Goal: Task Accomplishment & Management: Manage account settings

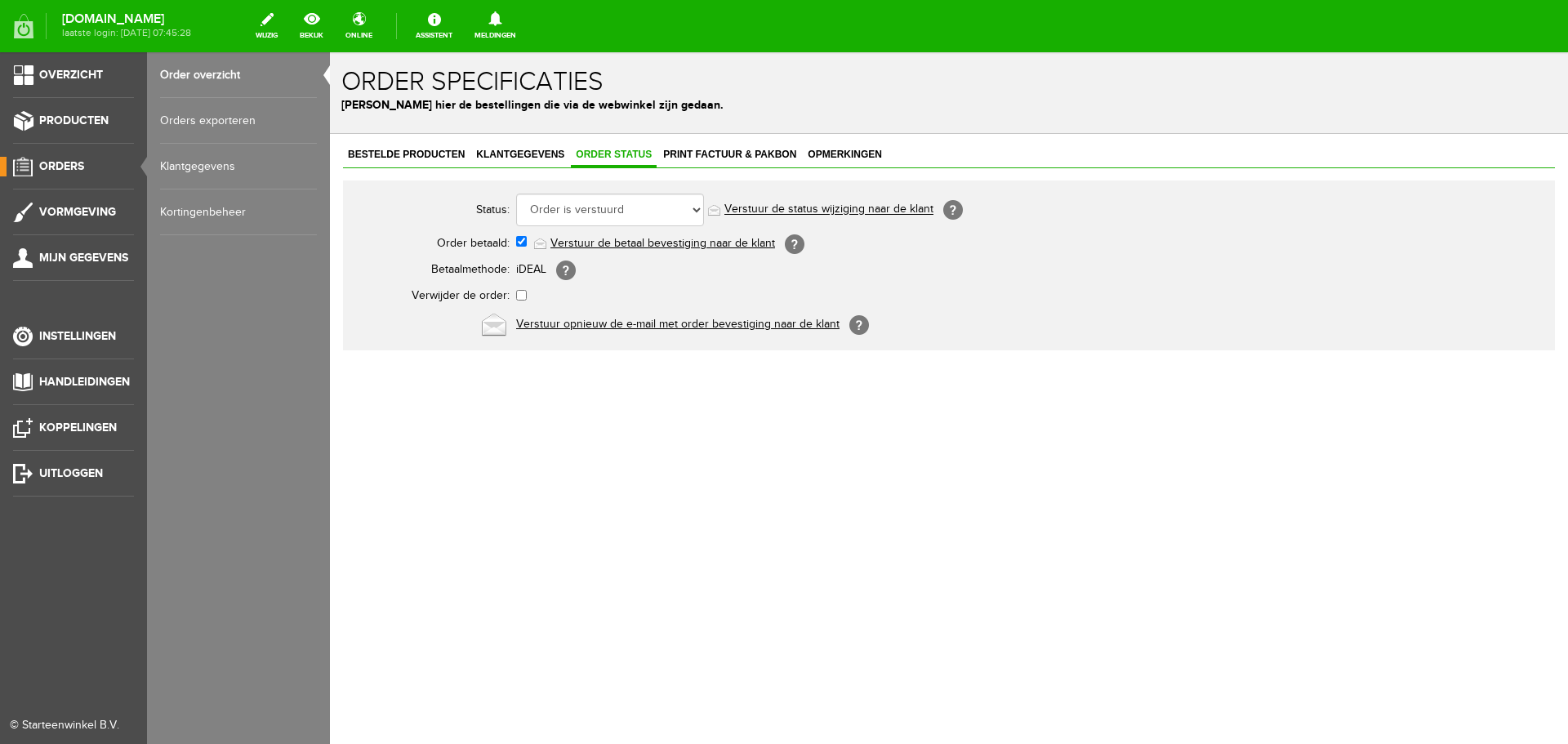
click at [189, 72] on link "Order overzicht" at bounding box center [239, 75] width 157 height 46
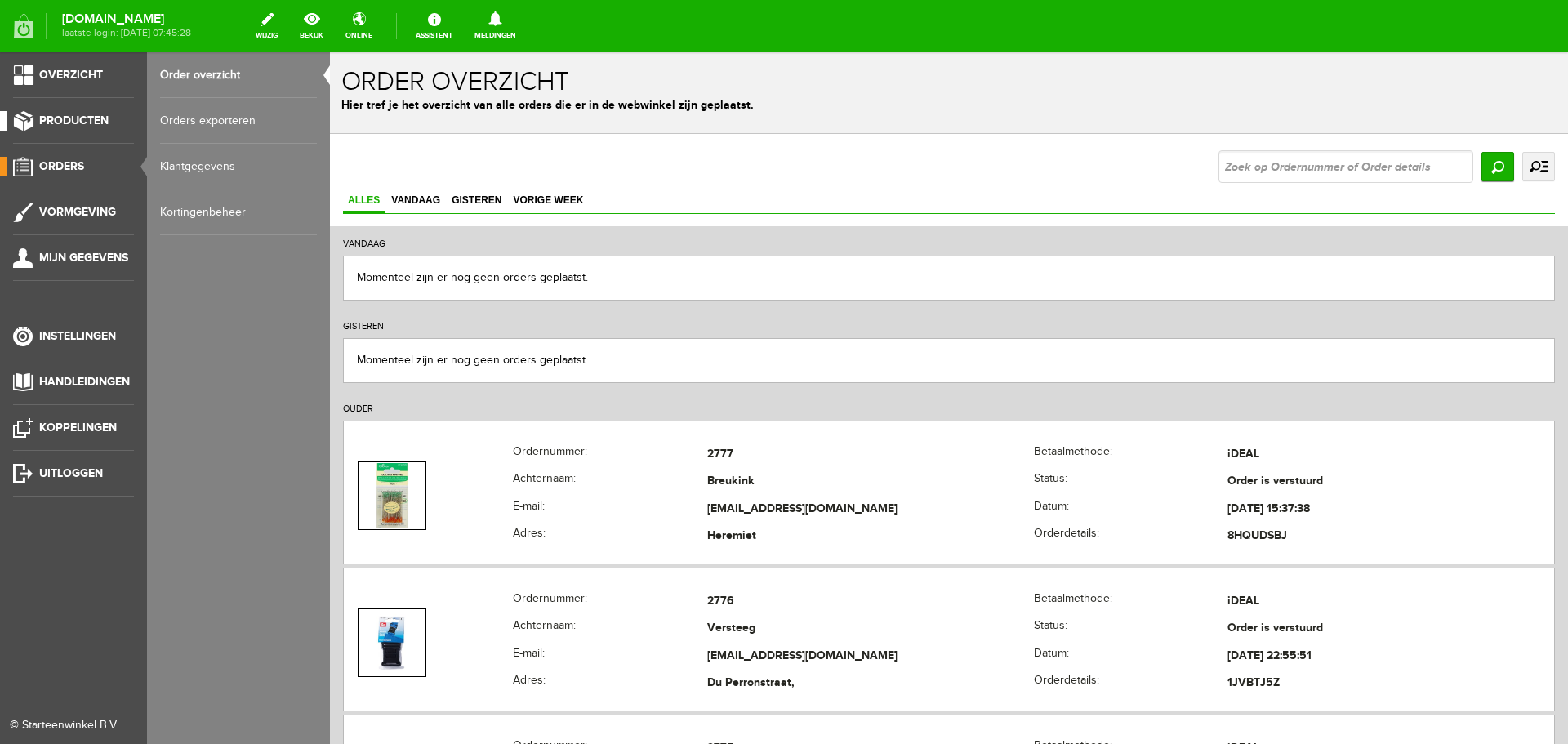
click at [61, 115] on span "Producten" at bounding box center [73, 120] width 69 height 14
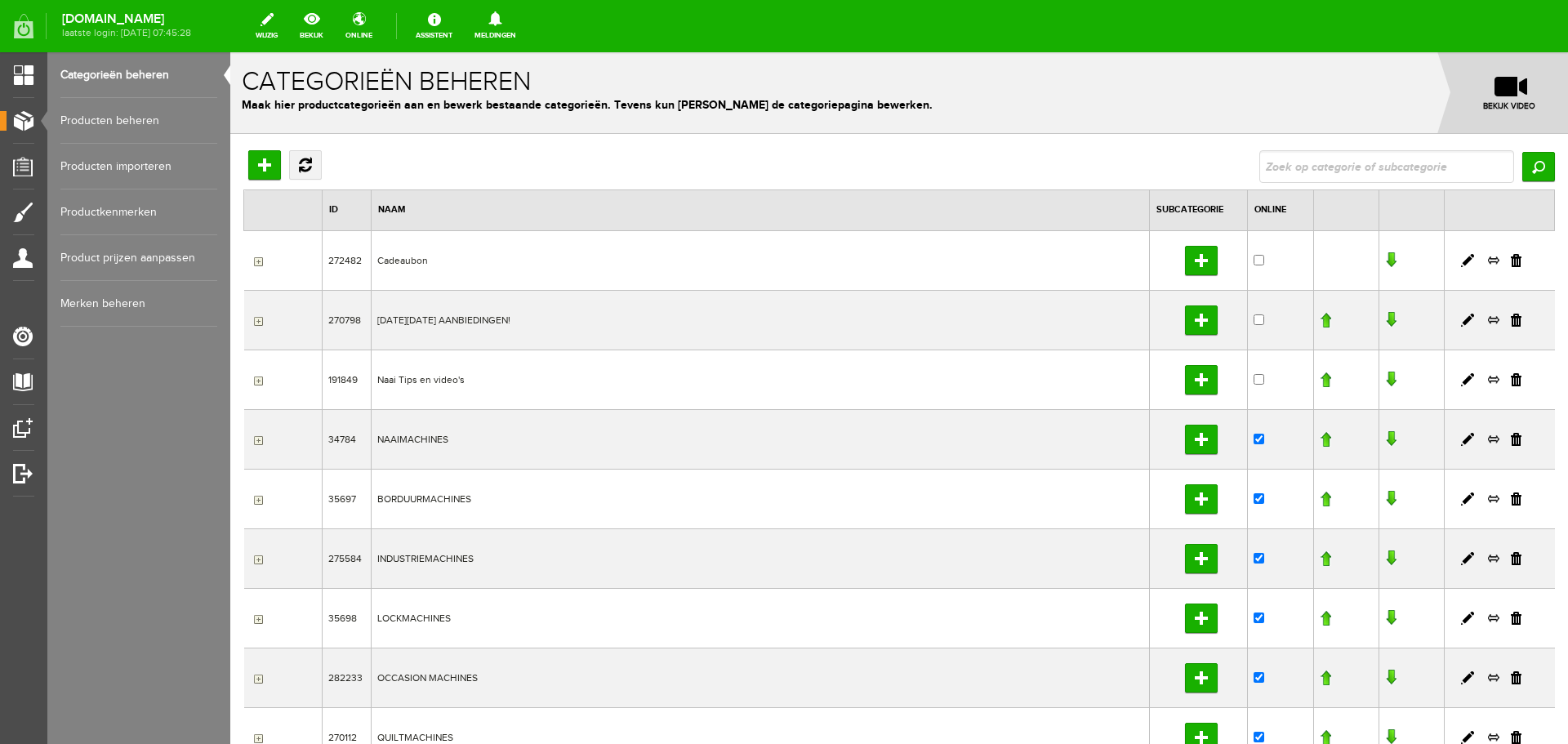
click at [107, 121] on link "Producten beheren" at bounding box center [139, 121] width 157 height 46
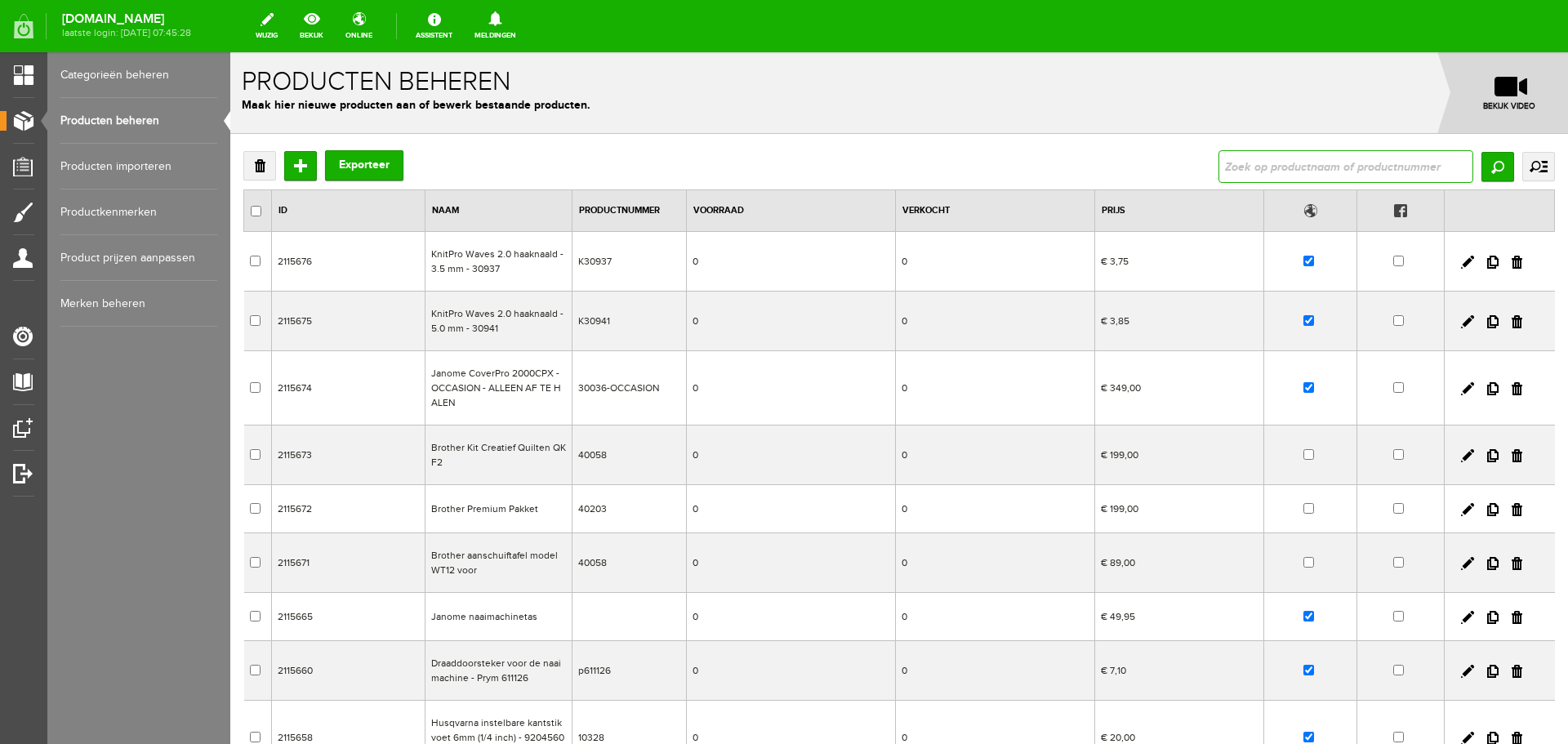
click at [1254, 166] on input "text" at bounding box center [1345, 166] width 254 height 32
type input "lewenstein"
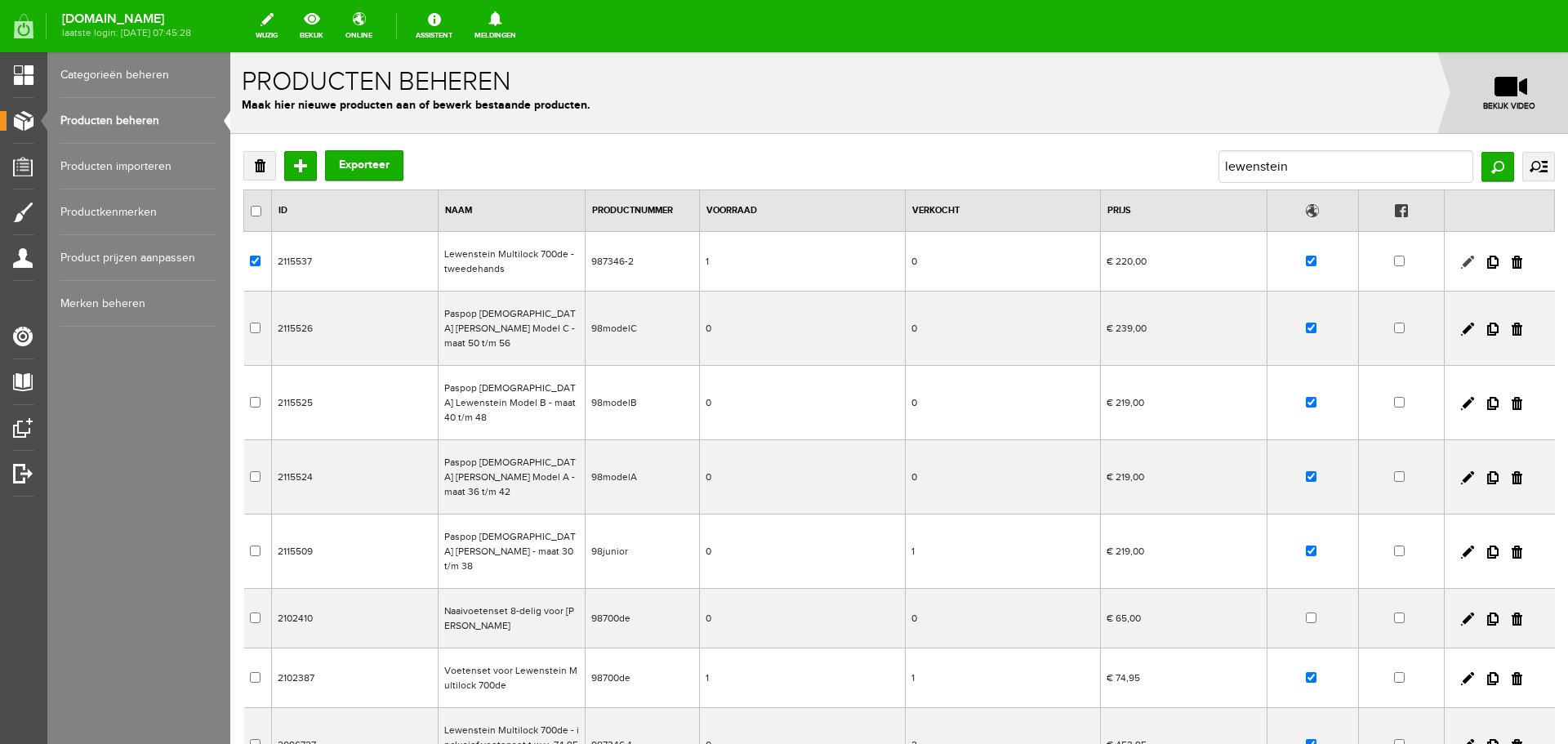
click at [1461, 259] on link at bounding box center [1467, 261] width 13 height 13
checkbox input "true"
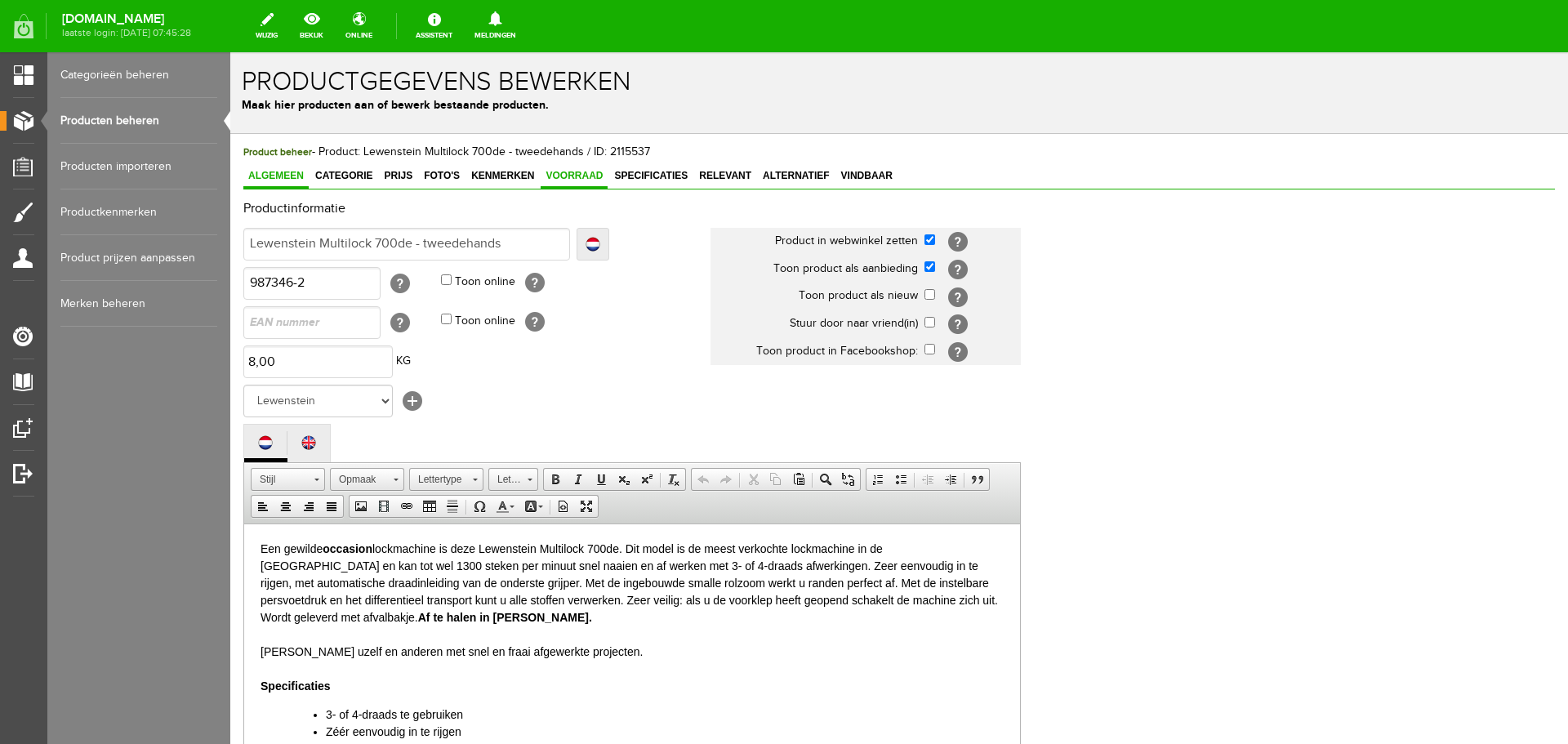
click at [562, 173] on span "Voorraad" at bounding box center [574, 175] width 67 height 11
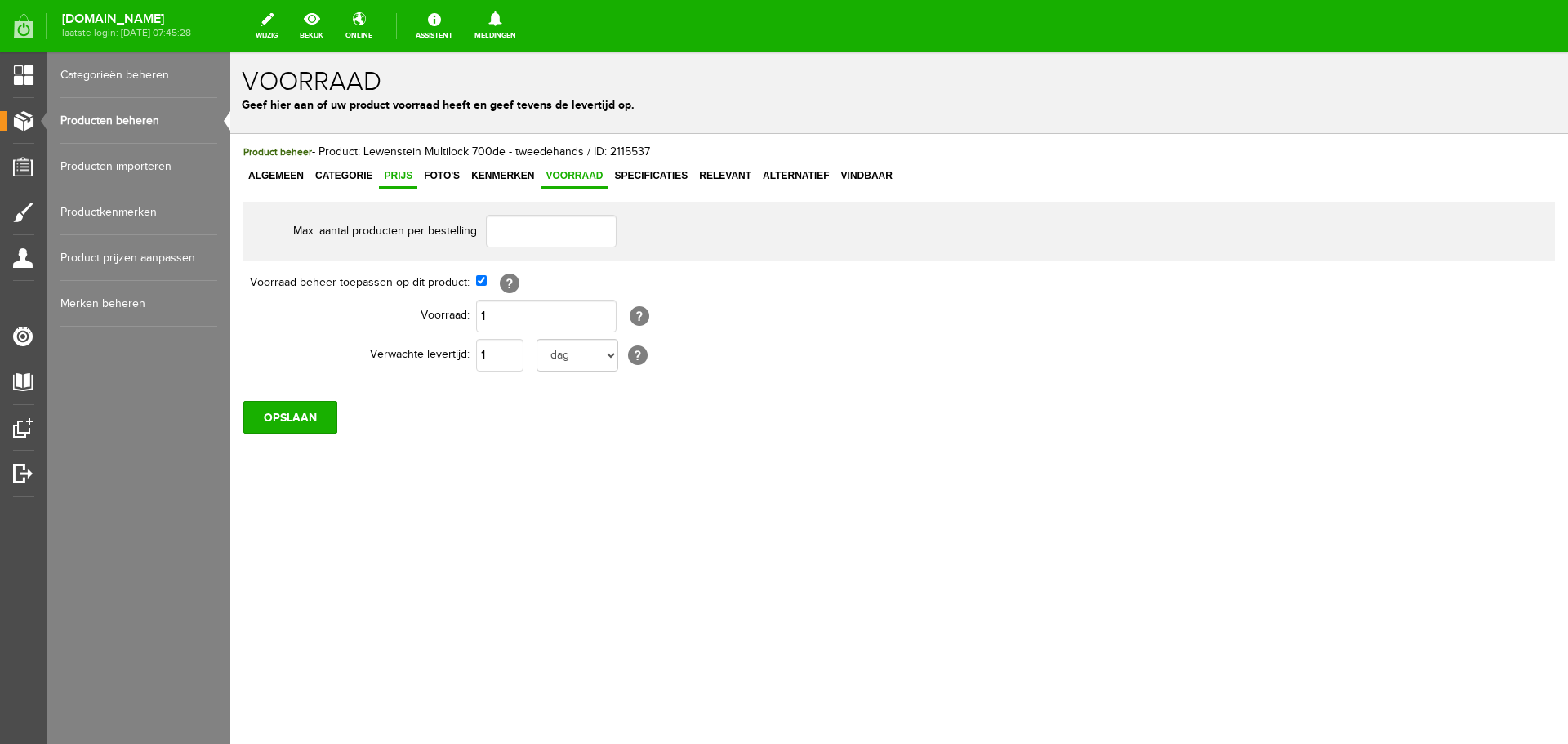
click at [400, 171] on span "Prijs" at bounding box center [398, 175] width 38 height 11
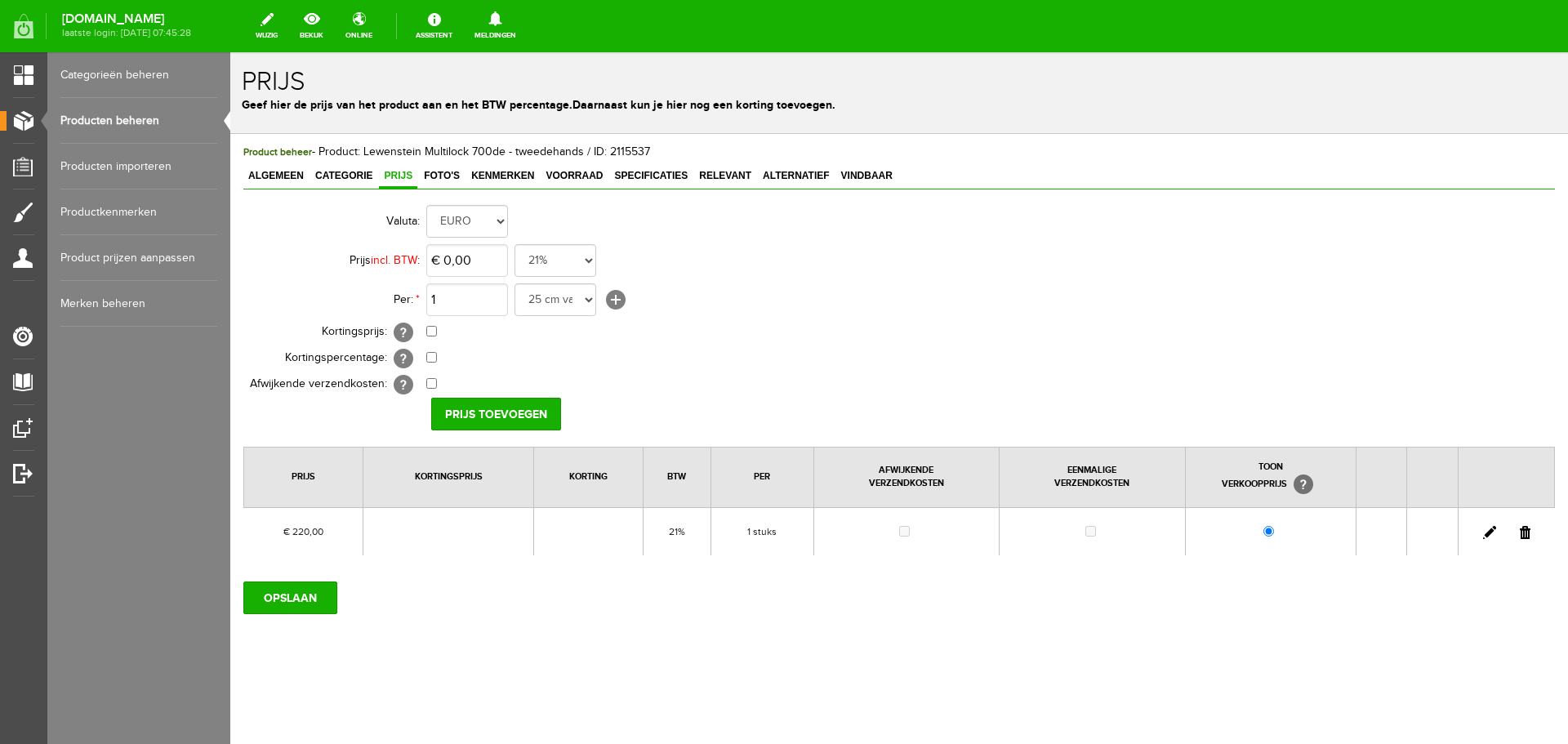
click at [1489, 532] on link at bounding box center [1489, 532] width 13 height 13
click at [493, 266] on input "220" at bounding box center [467, 260] width 82 height 32
type input "€ 250,00"
click at [476, 406] on input "[PERSON_NAME]" at bounding box center [490, 414] width 119 height 32
click at [312, 595] on input "OPSLAAN" at bounding box center [290, 597] width 94 height 32
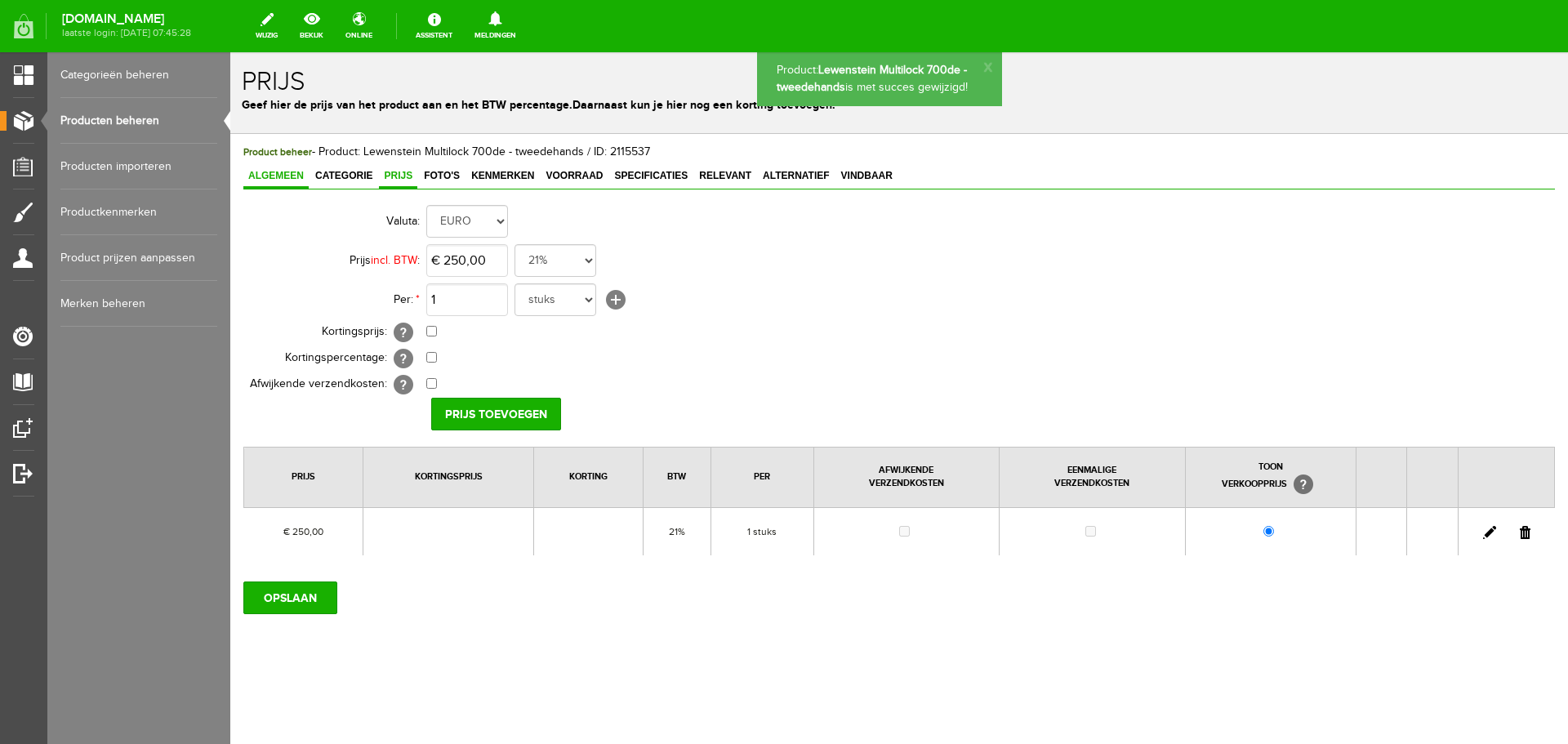
click at [271, 173] on span "Algemeen" at bounding box center [276, 175] width 66 height 11
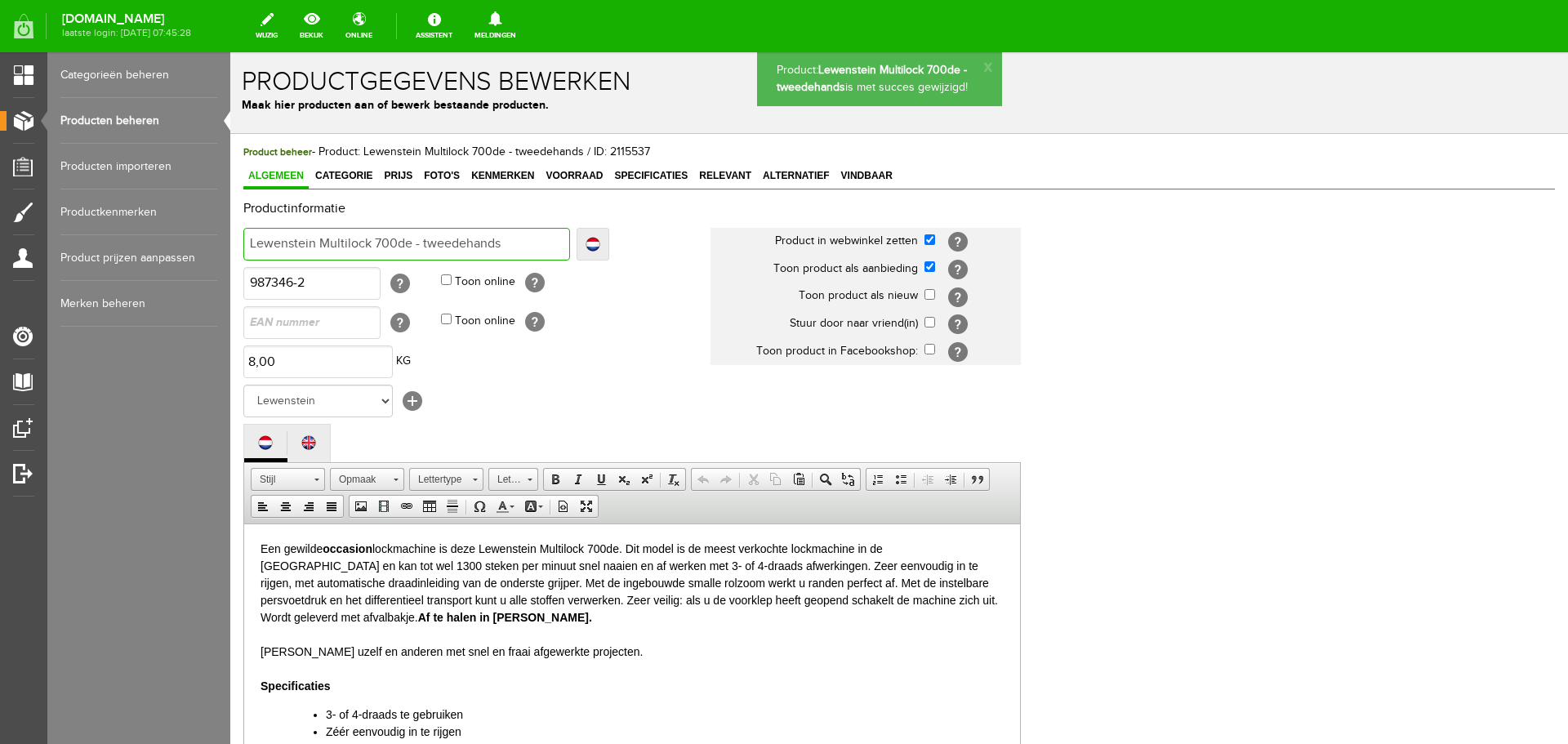
click at [516, 242] on input "Lewenstein Multilock 700de - tweedehands" at bounding box center [406, 244] width 327 height 32
type input "Lewenstein Multilock 700de - tweedehands"
type input "Lewenstein Multilock 700de - tweedehands -"
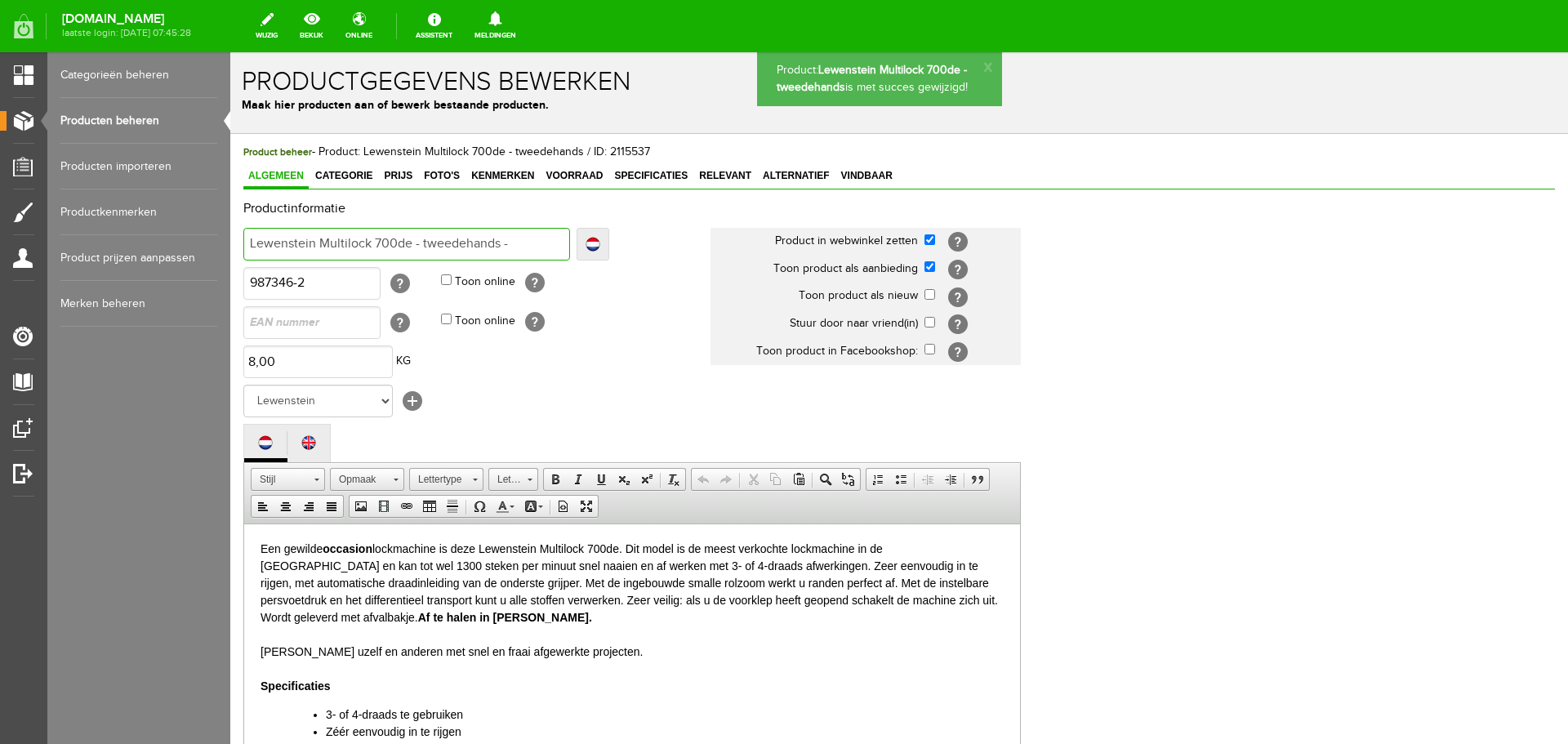
type input "Lewenstein Multilock 700de - tweedehands -"
type input "Lewenstein Multilock 700de - tweedehands - V"
type input "Lewenstein Multilock 700de - tweedehands - VER"
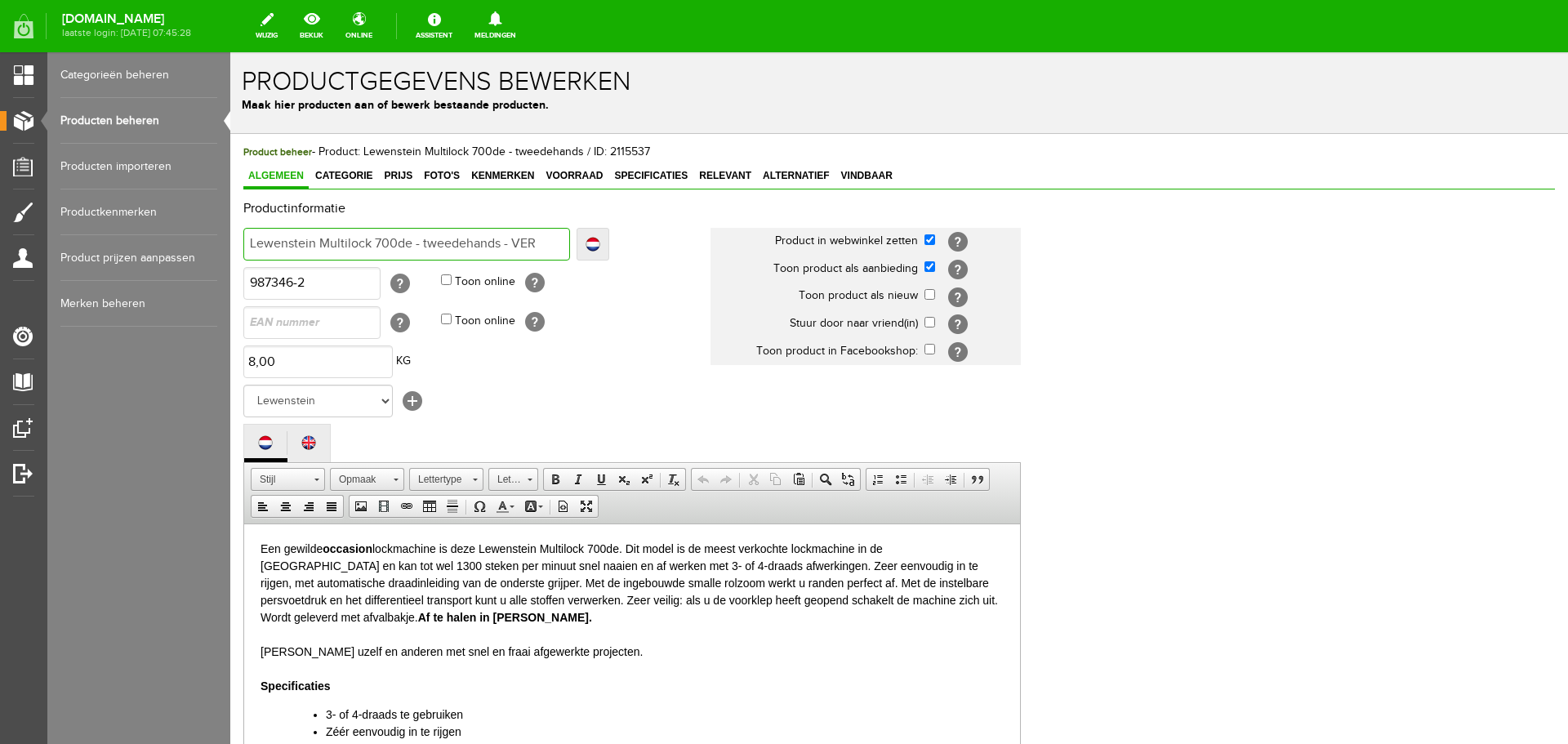
type input "Lewenstein Multilock 700de - tweedehands - VER"
type input "Lewenstein Multilock 700de - tweedehands - VERK"
type input "Lewenstein Multilock 700de - tweedehands - VERKO"
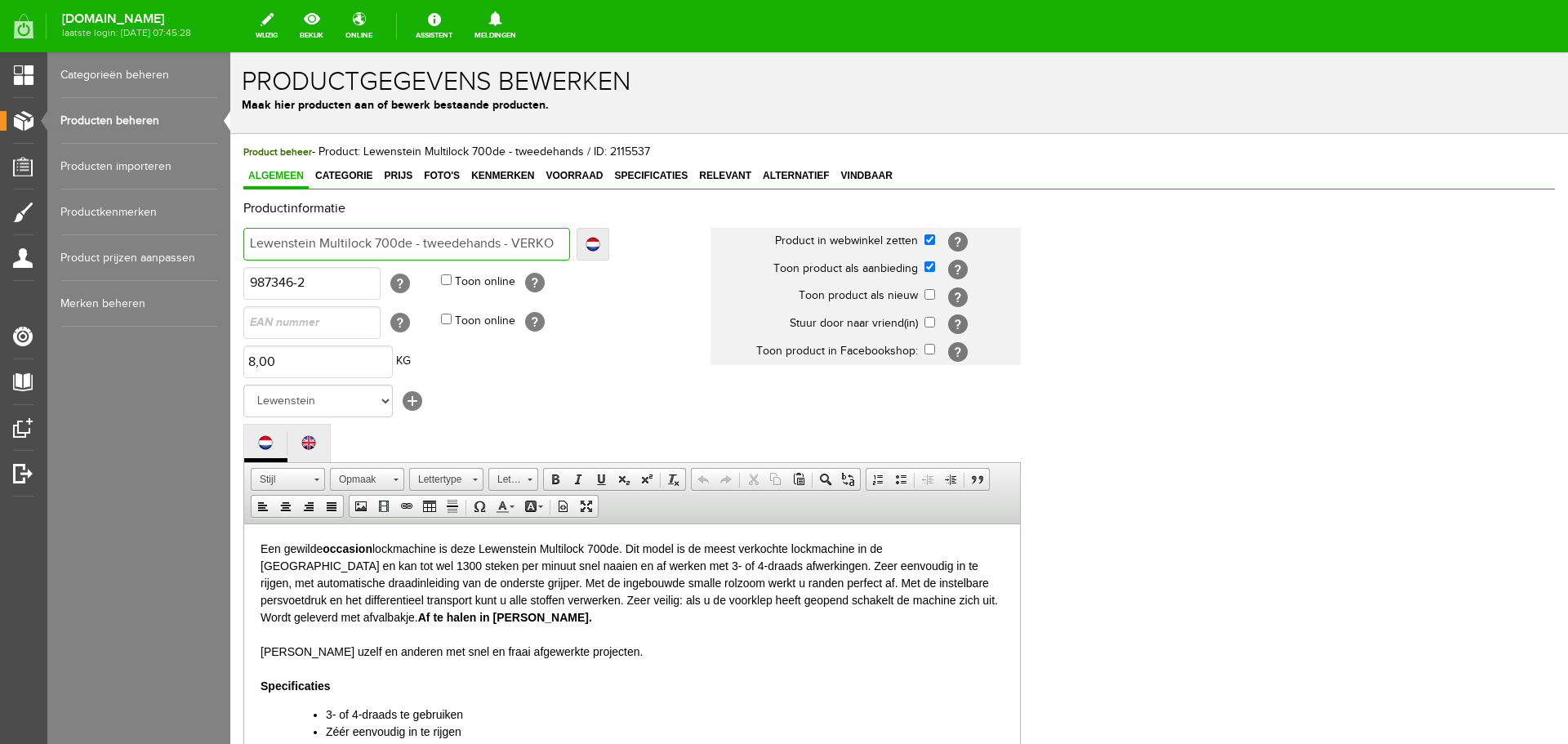
type input "Lewenstein Multilock 700de - tweedehands - VERKOC"
type input "Lewenstein Multilock 700de - tweedehands - VERKOCH"
type input "Lewenstein Multilock 700de - tweedehands - VERKOCHT"
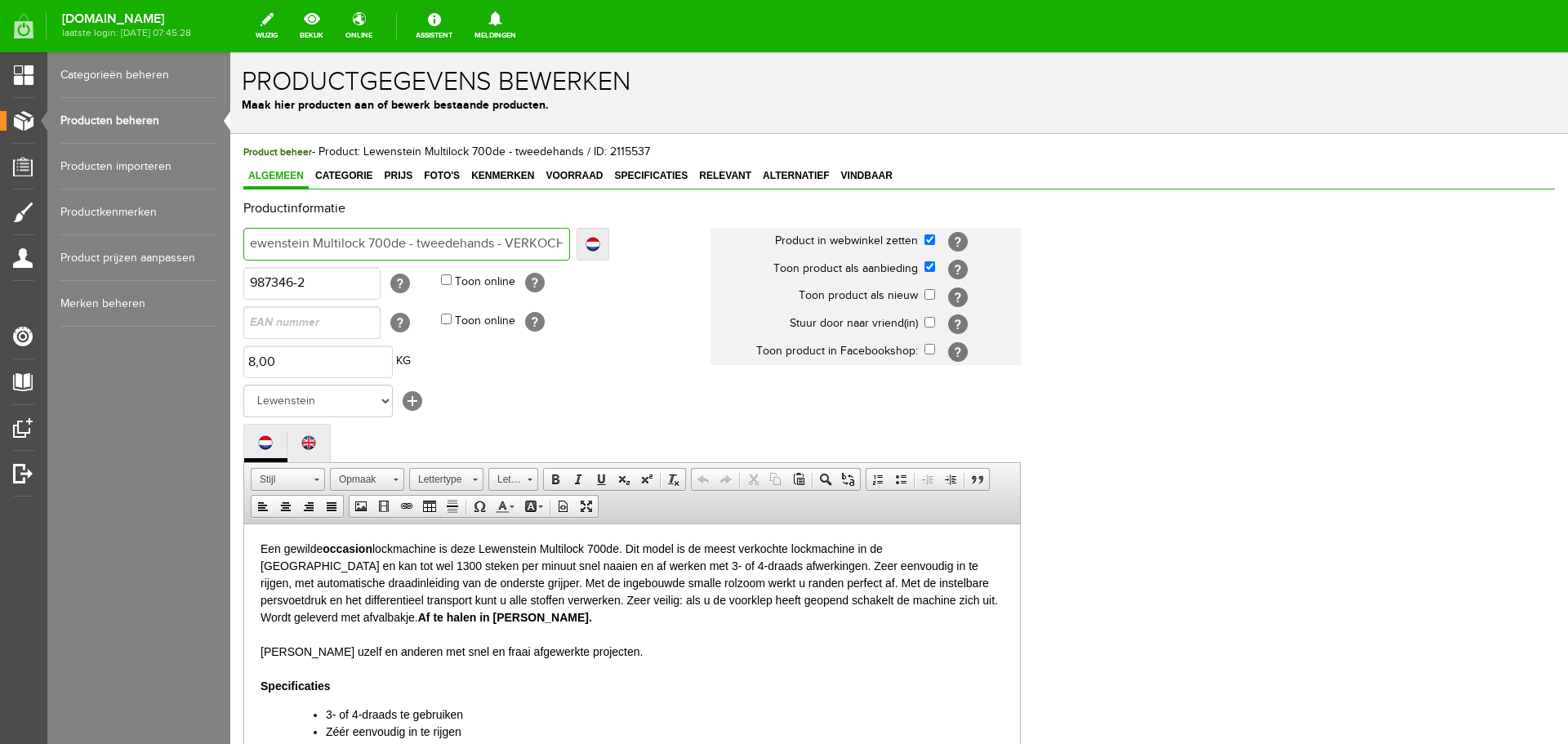
scroll to position [0, 14]
type input "Lewenstein Multilock 700de - tweedehands - VERKOCHT"
click at [580, 167] on link "Voorraad" at bounding box center [574, 177] width 67 height 24
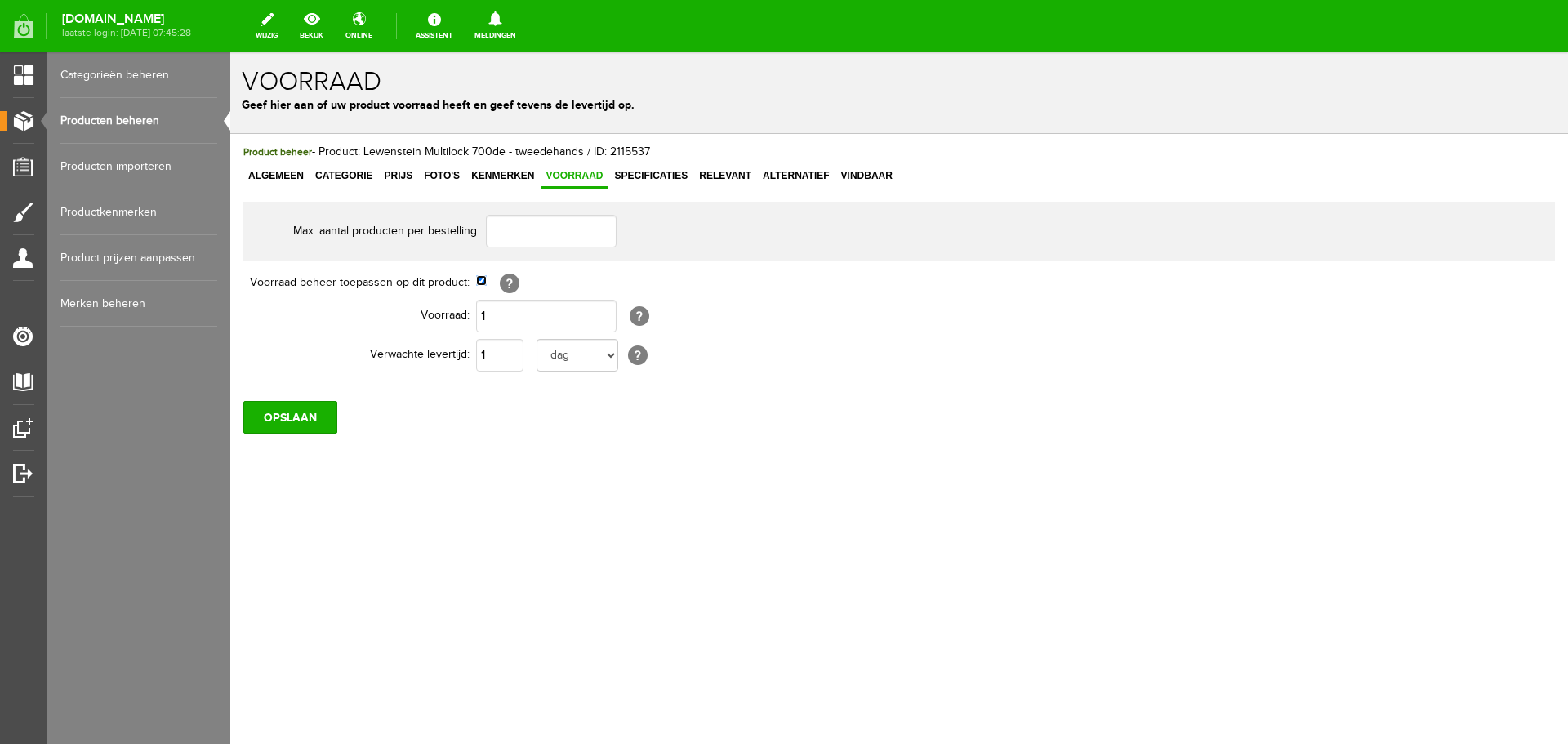
click at [482, 286] on input "checkbox" at bounding box center [481, 280] width 10 height 10
checkbox input "false"
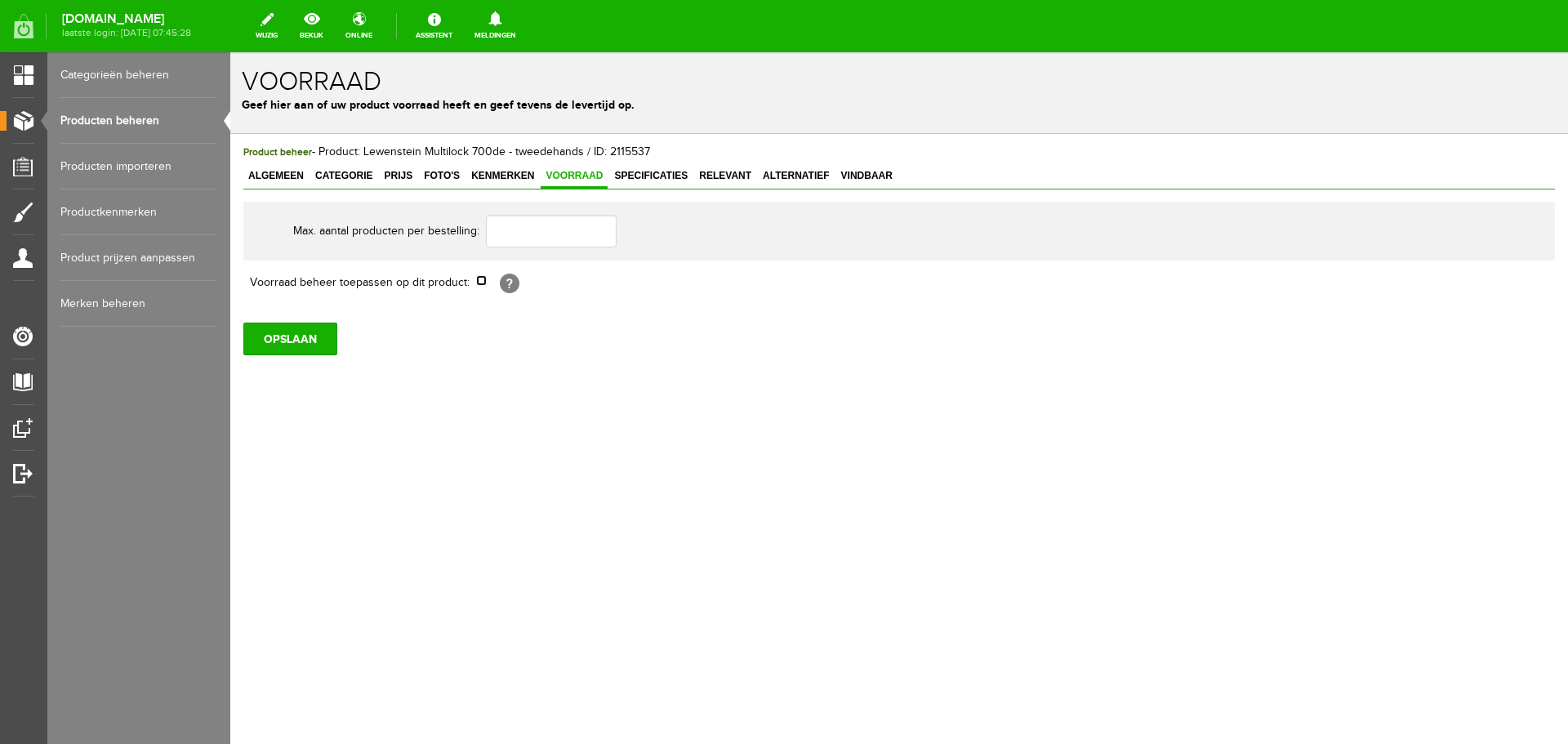
click at [486, 281] on input "checkbox" at bounding box center [481, 280] width 10 height 10
checkbox input "true"
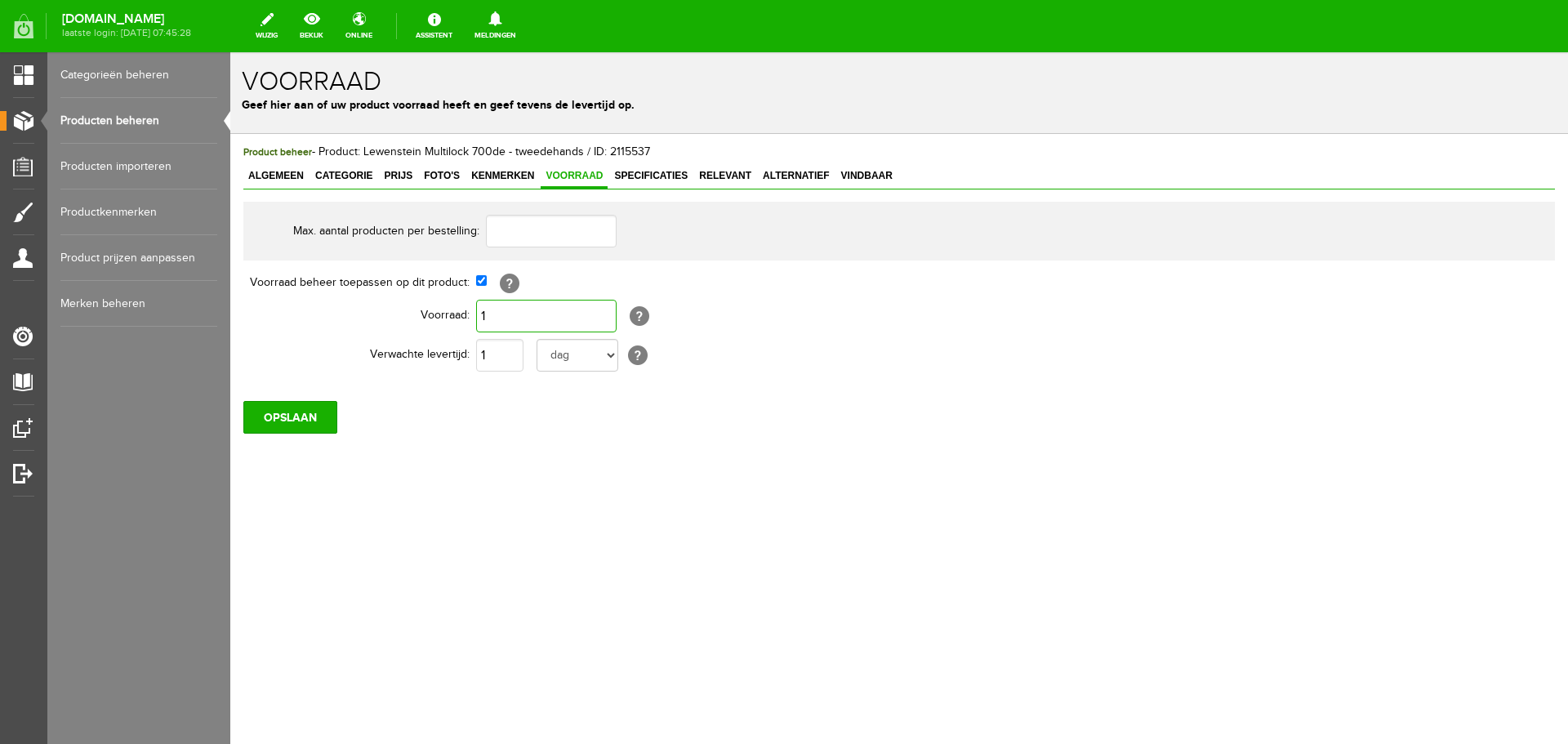
click at [498, 323] on input "1" at bounding box center [546, 316] width 141 height 32
type input "0"
click at [511, 352] on input "1" at bounding box center [499, 355] width 47 height 32
type input "10"
click at [609, 357] on select "[PERSON_NAME] week weken maand maanden jaar jaren werkdagen" at bounding box center [578, 355] width 82 height 32
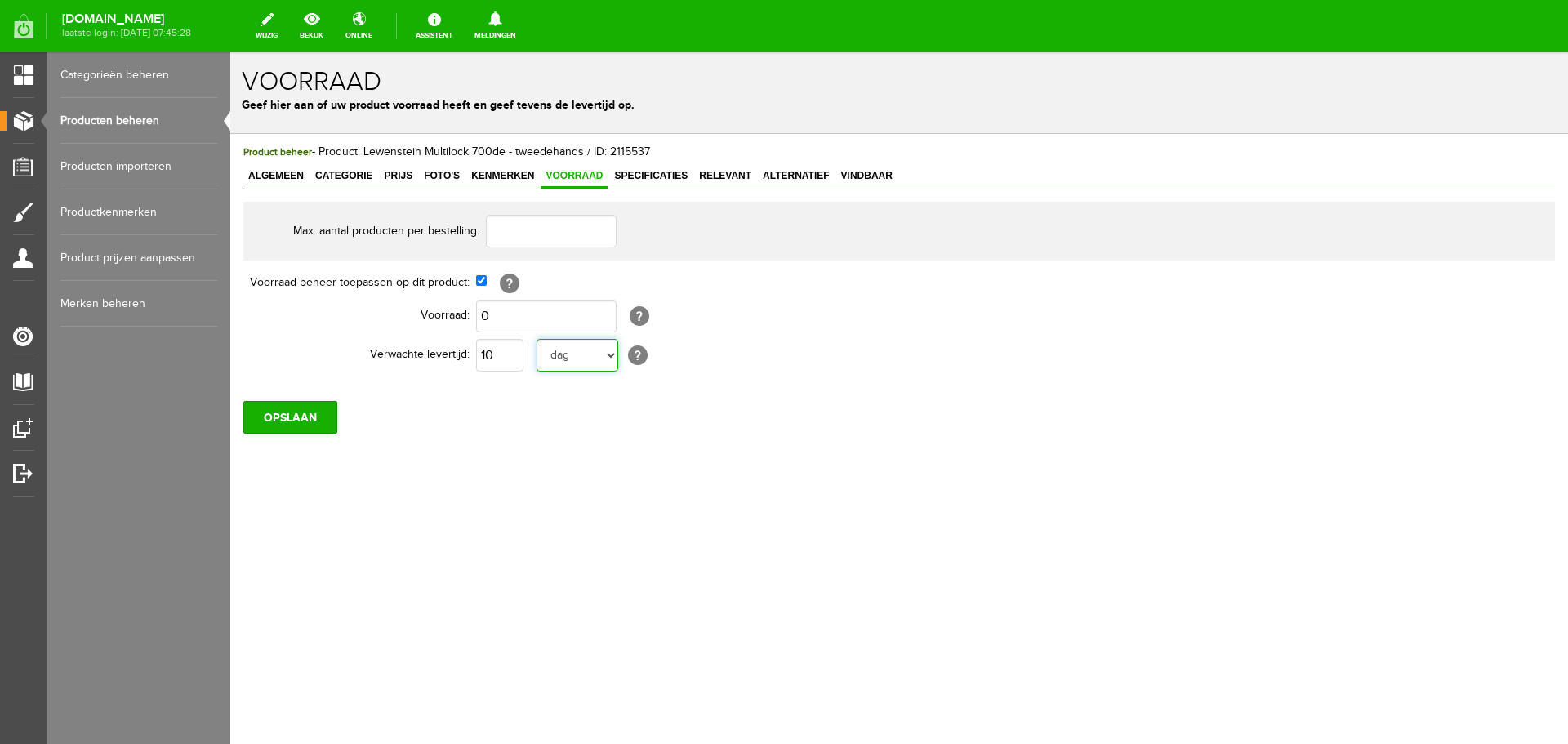
select select "year"
click at [537, 339] on select "[PERSON_NAME] week weken maand maanden jaar jaren werkdagen" at bounding box center [578, 355] width 82 height 32
click at [298, 415] on input "OPSLAAN" at bounding box center [290, 417] width 94 height 32
